Goal: Browse casually

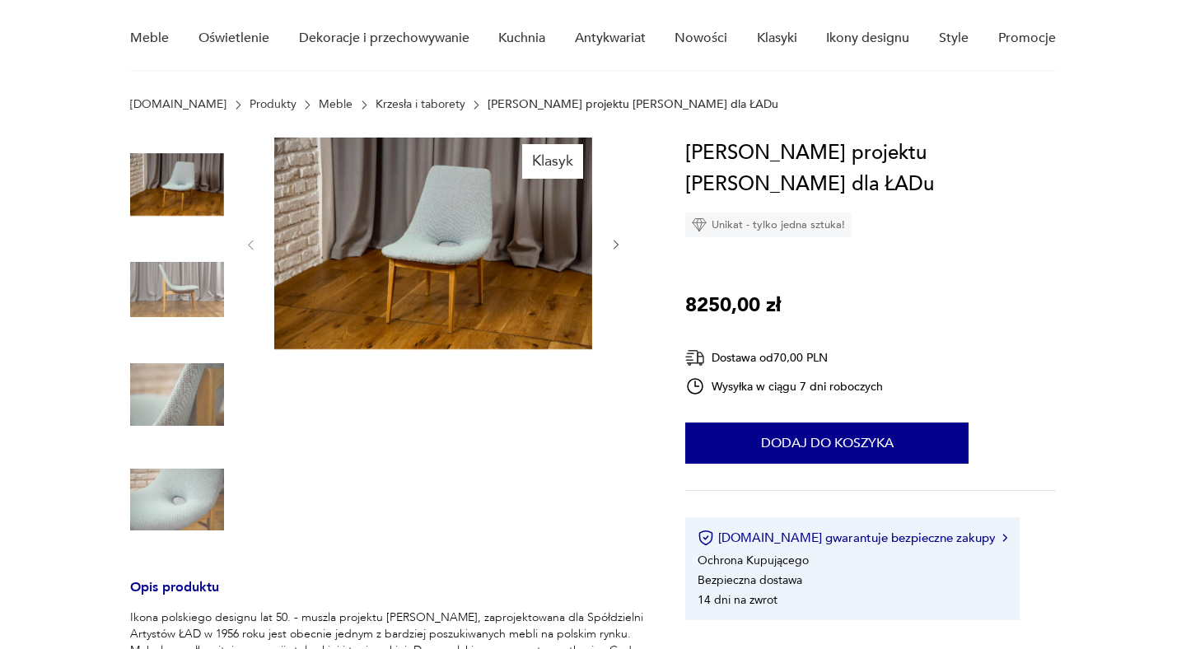
click at [166, 305] on img at bounding box center [177, 290] width 94 height 94
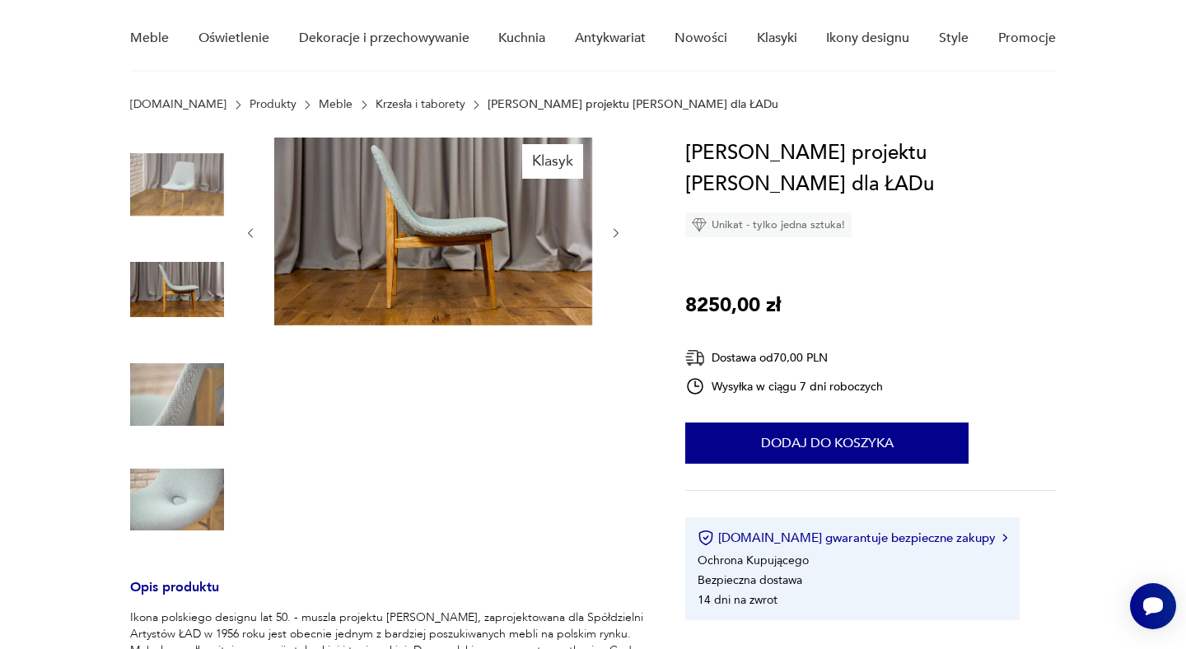
click at [182, 396] on img at bounding box center [177, 394] width 94 height 94
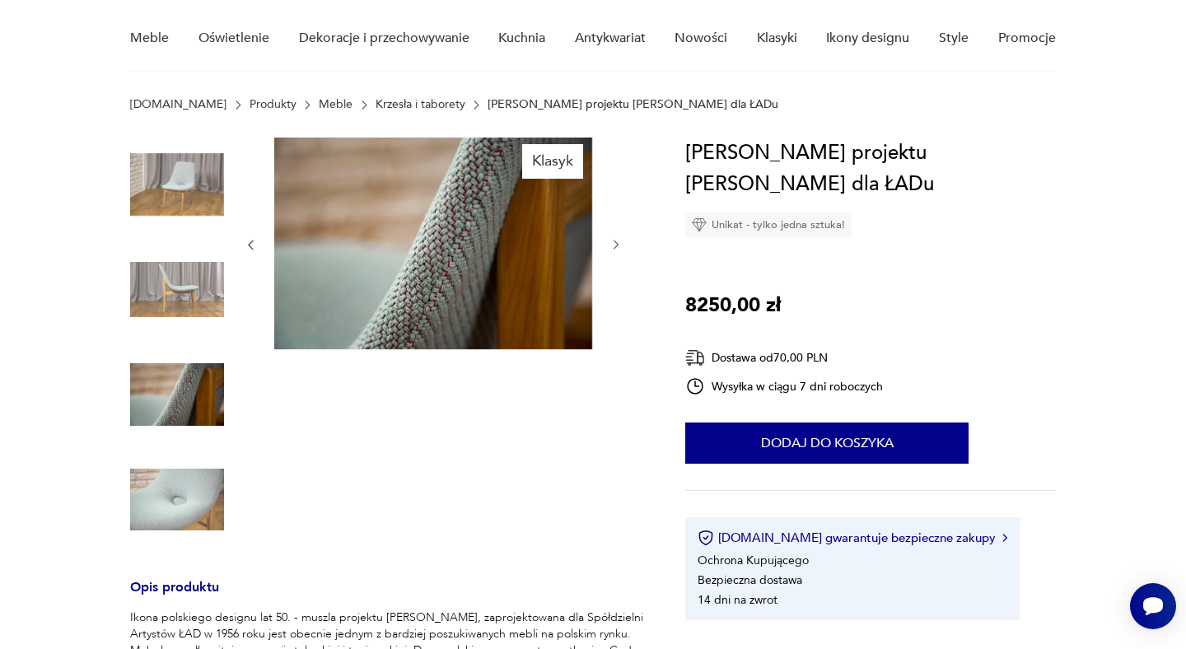
click at [193, 501] on img at bounding box center [177, 500] width 94 height 94
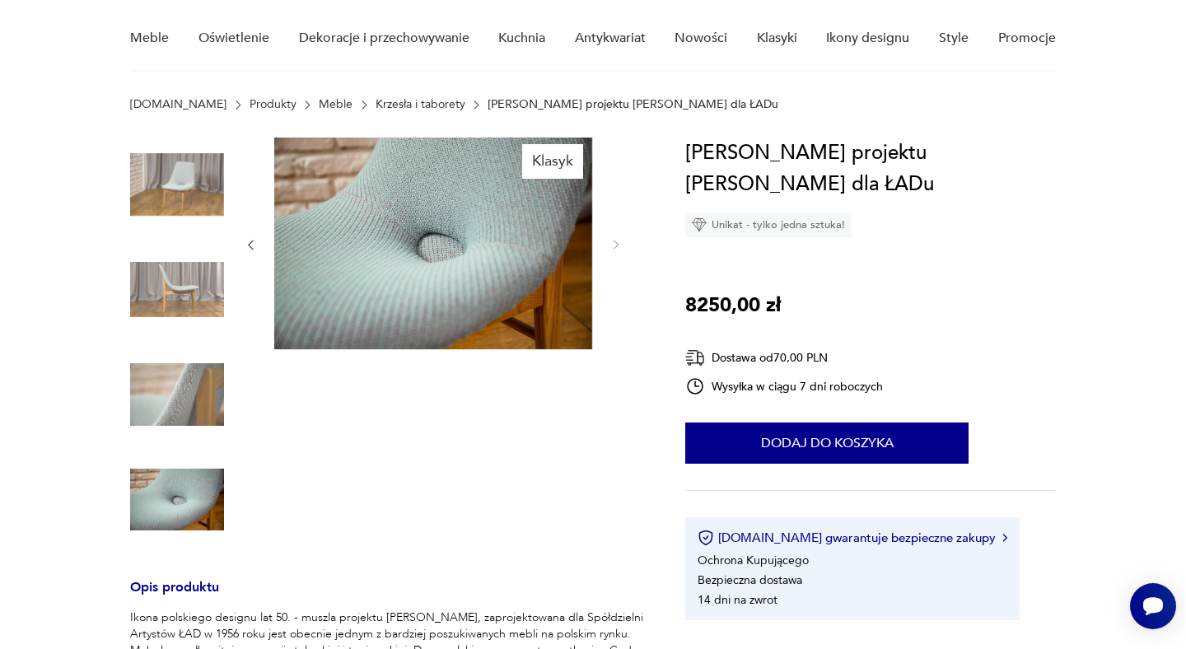
click at [210, 422] on img at bounding box center [177, 394] width 94 height 94
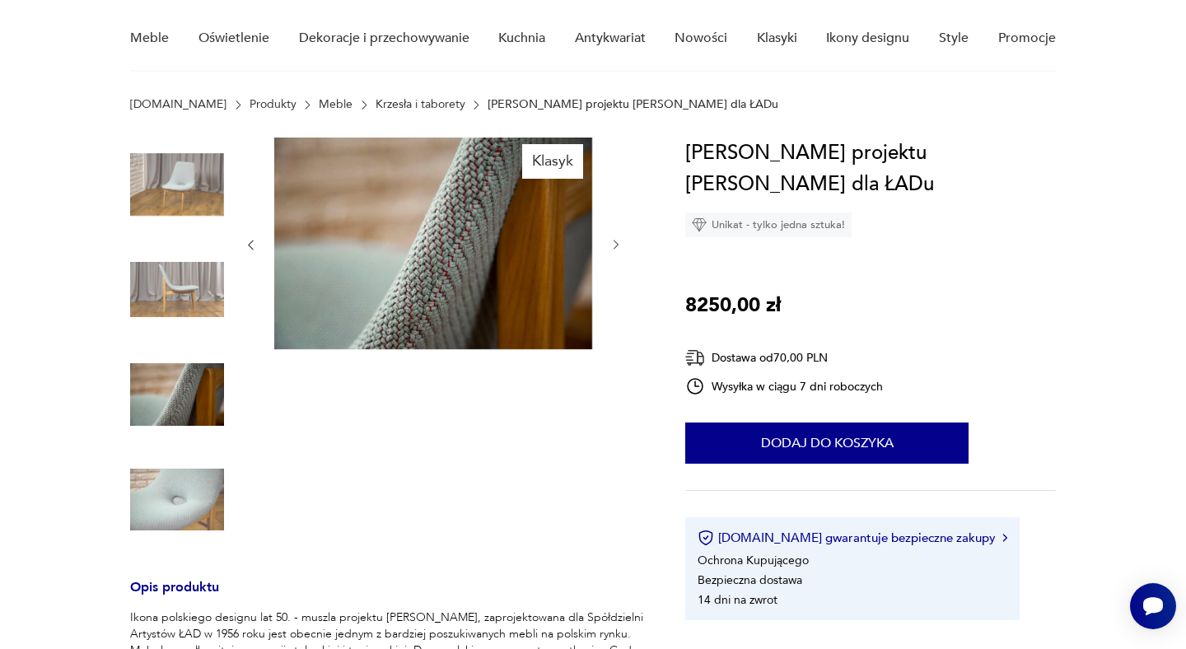
click at [207, 207] on img at bounding box center [177, 184] width 94 height 94
